Goal: Transaction & Acquisition: Subscribe to service/newsletter

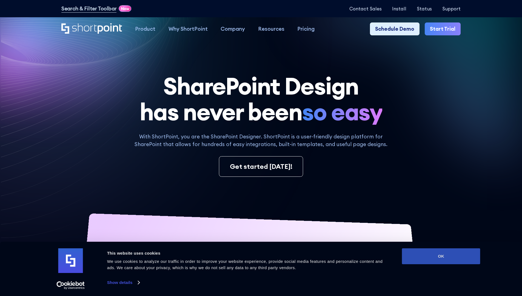
click at [441, 256] on button "OK" at bounding box center [441, 256] width 78 height 16
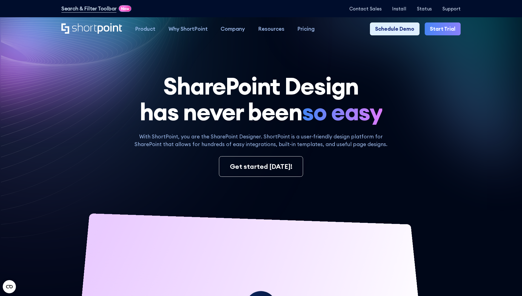
click at [444, 29] on link "Start Trial" at bounding box center [442, 28] width 36 height 13
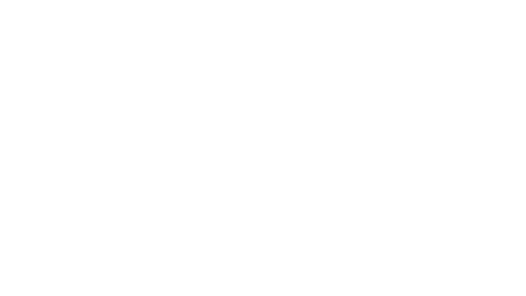
type input "Berkuskv"
type input "test@shortpoint.com"
type input "2125556789"
select select "Microsoft 365"
type input "2125556789"
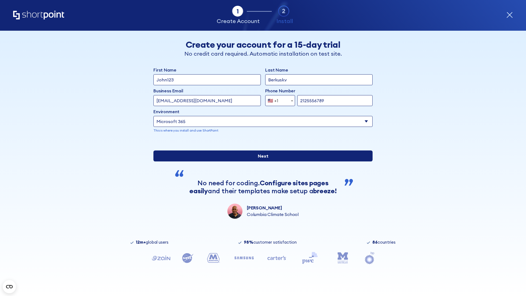
scroll to position [1, 0]
click at [261, 161] on input "Next" at bounding box center [262, 155] width 219 height 11
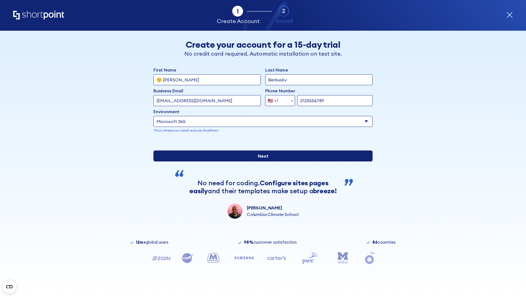
click at [261, 161] on input "Next" at bounding box center [262, 155] width 219 height 11
type input "Archebald"
click at [261, 161] on input "Next" at bounding box center [262, 155] width 219 height 11
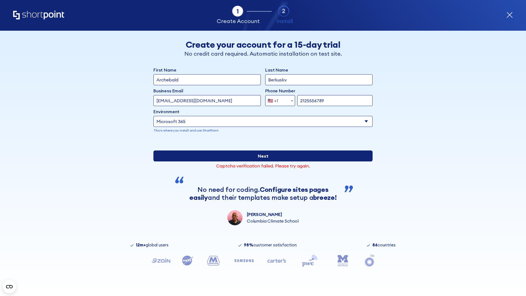
click at [261, 161] on input "Next" at bounding box center [262, 155] width 219 height 11
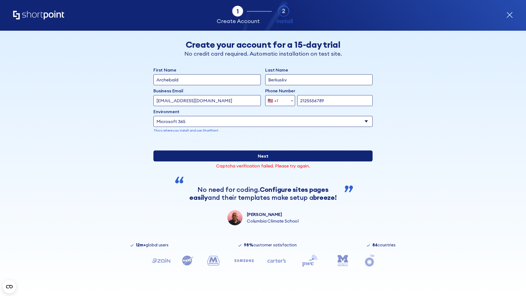
click at [261, 161] on input "Next" at bounding box center [262, 155] width 219 height 11
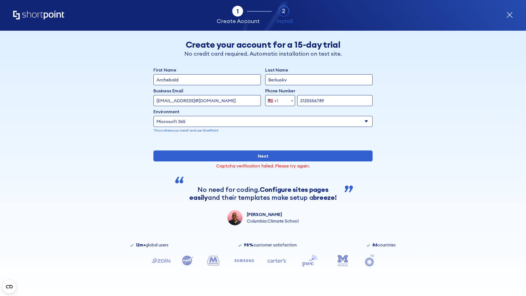
type input "testEmail@protonmail.comtest@shortpoint.com"
click at [278, 99] on span "🇺🇸 +1" at bounding box center [274, 100] width 18 height 11
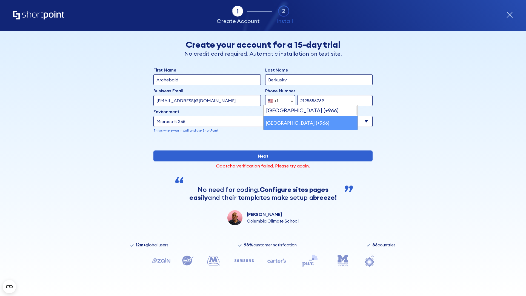
select select "+966"
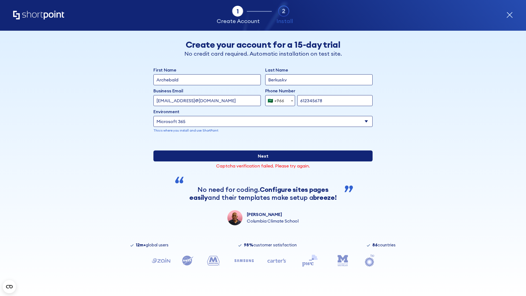
type input "612345678"
click at [261, 161] on input "Next" at bounding box center [262, 155] width 219 height 11
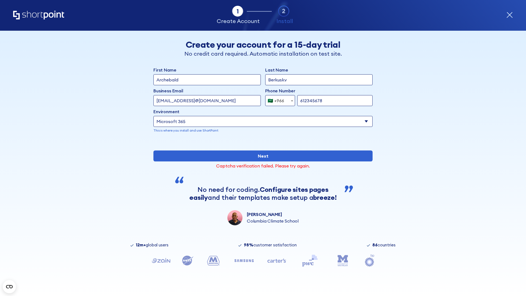
click at [278, 99] on div "🇸🇦 +966" at bounding box center [276, 100] width 16 height 11
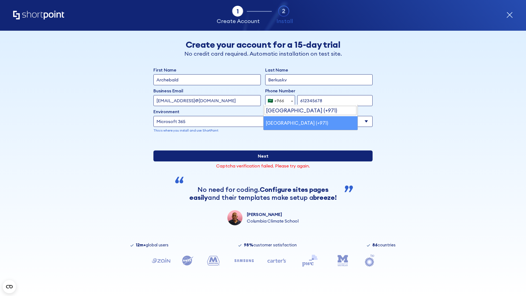
select select "+971"
type input "000234567"
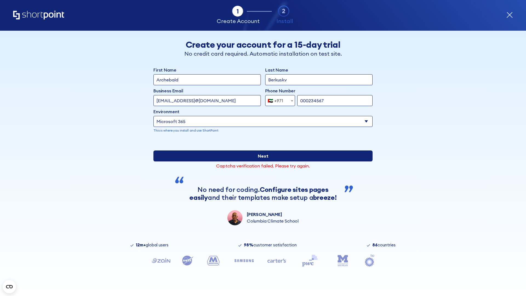
click at [261, 161] on input "Next" at bounding box center [262, 155] width 219 height 11
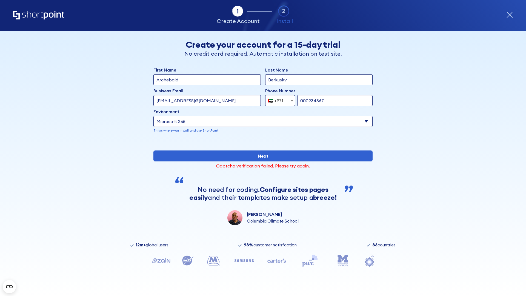
click at [278, 99] on div "🇦🇪 +971" at bounding box center [276, 100] width 16 height 11
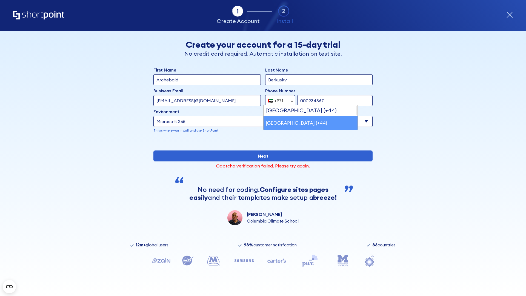
select select "+44"
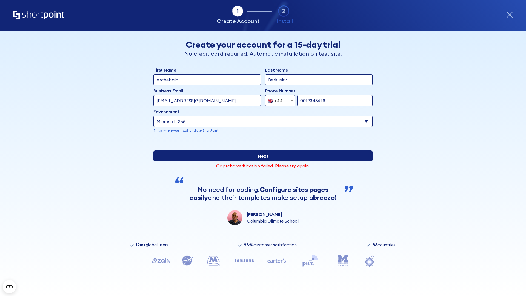
type input "0012345678"
click at [261, 161] on input "Next" at bounding box center [262, 155] width 219 height 11
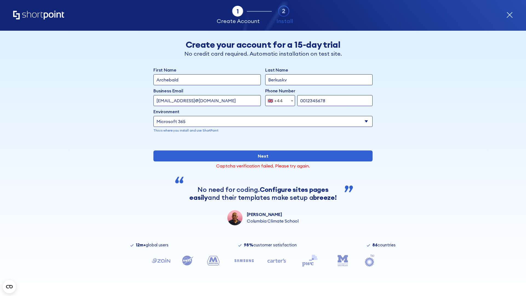
click at [278, 99] on div "🇬🇧 +44" at bounding box center [275, 100] width 15 height 11
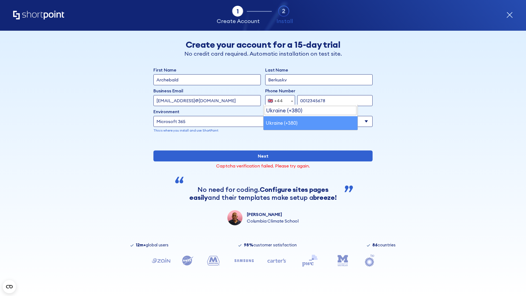
scroll to position [0, 0]
select select "+380"
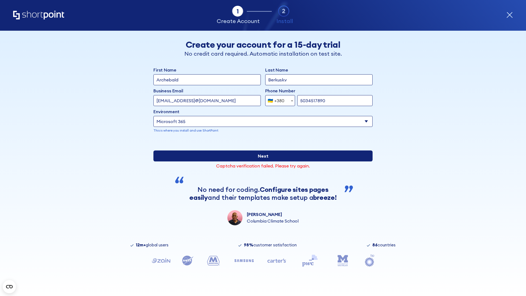
type input "5034517890"
click at [261, 161] on input "Next" at bounding box center [262, 155] width 219 height 11
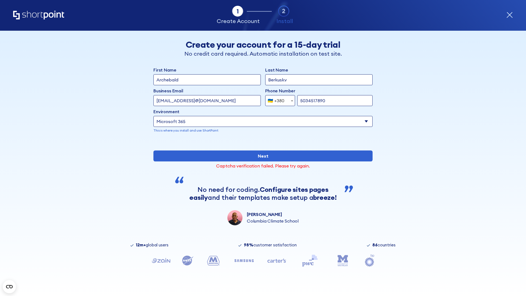
click at [278, 99] on div "🇺🇦 +380" at bounding box center [276, 100] width 17 height 11
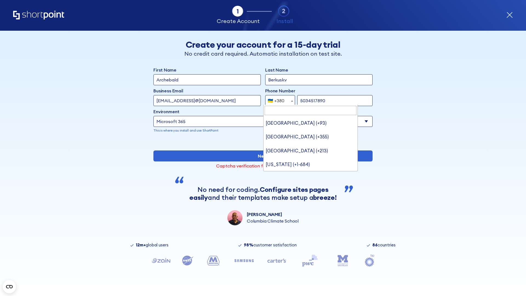
type input "United States (+1)"
select select "+1"
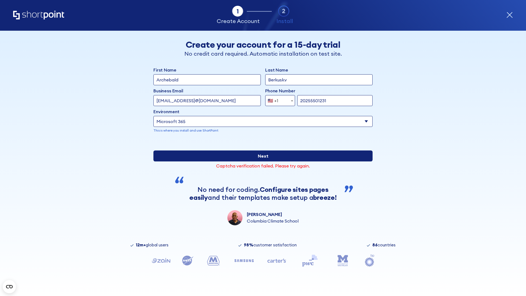
type input "20255501231"
click at [261, 161] on input "Next" at bounding box center [262, 155] width 219 height 11
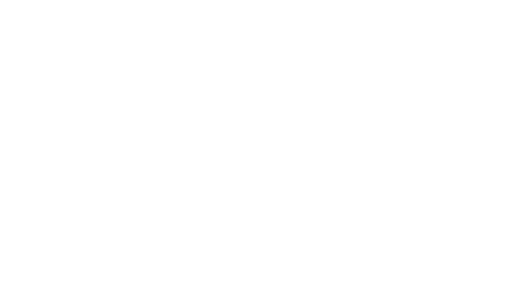
type input "Mary-Jane"
type input "Berkuskv"
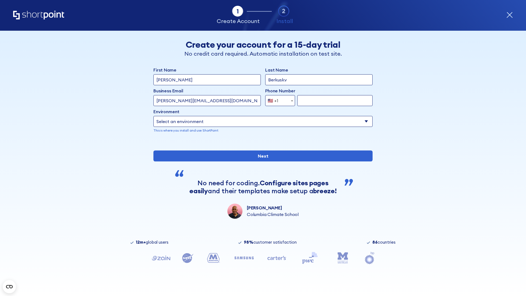
type input "john@company.com"
click at [278, 100] on span "🇺🇸 +1" at bounding box center [274, 100] width 18 height 11
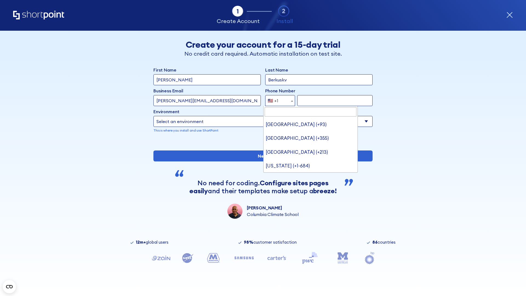
type input "Saudi Arabia (+966)"
select select "+966"
type input "512345678"
select select "Microsoft 365"
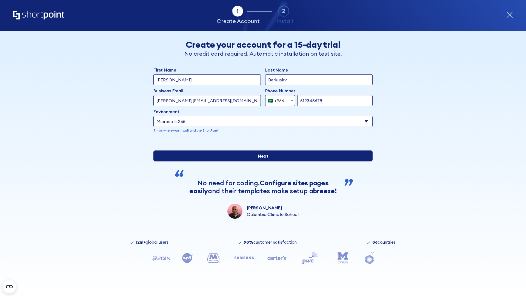
type input "512345678"
click at [261, 161] on input "Next" at bounding box center [262, 155] width 219 height 11
